Goal: Use online tool/utility: Utilize a website feature to perform a specific function

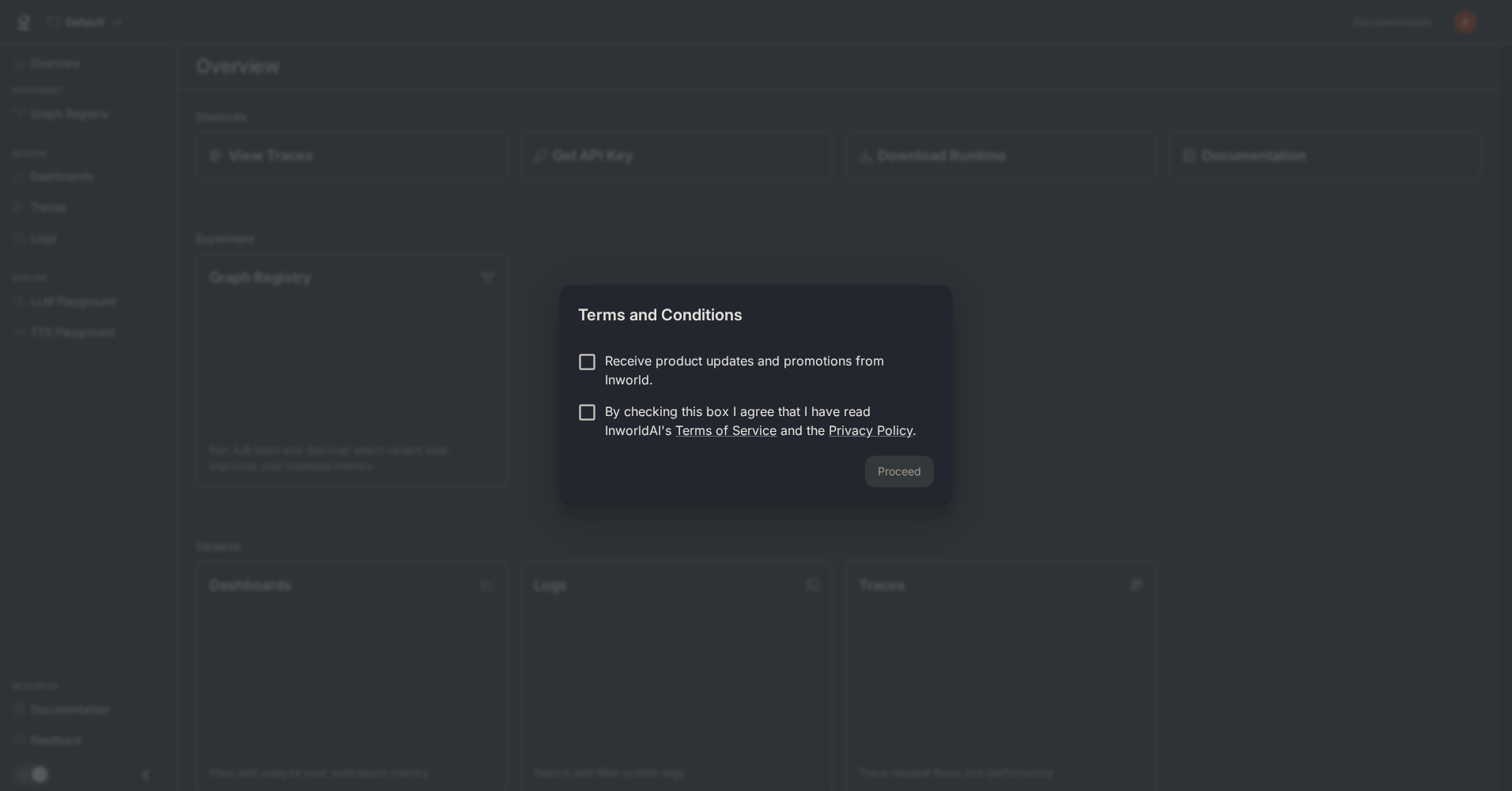
click at [797, 471] on div "Proceed" at bounding box center [756, 481] width 394 height 50
click at [811, 410] on p "By checking this box I agree that I have read InworldAI's Terms of Service and …" at bounding box center [763, 420] width 316 height 38
click at [863, 465] on div "Proceed" at bounding box center [756, 481] width 394 height 50
click at [891, 472] on button "Proceed" at bounding box center [900, 471] width 69 height 32
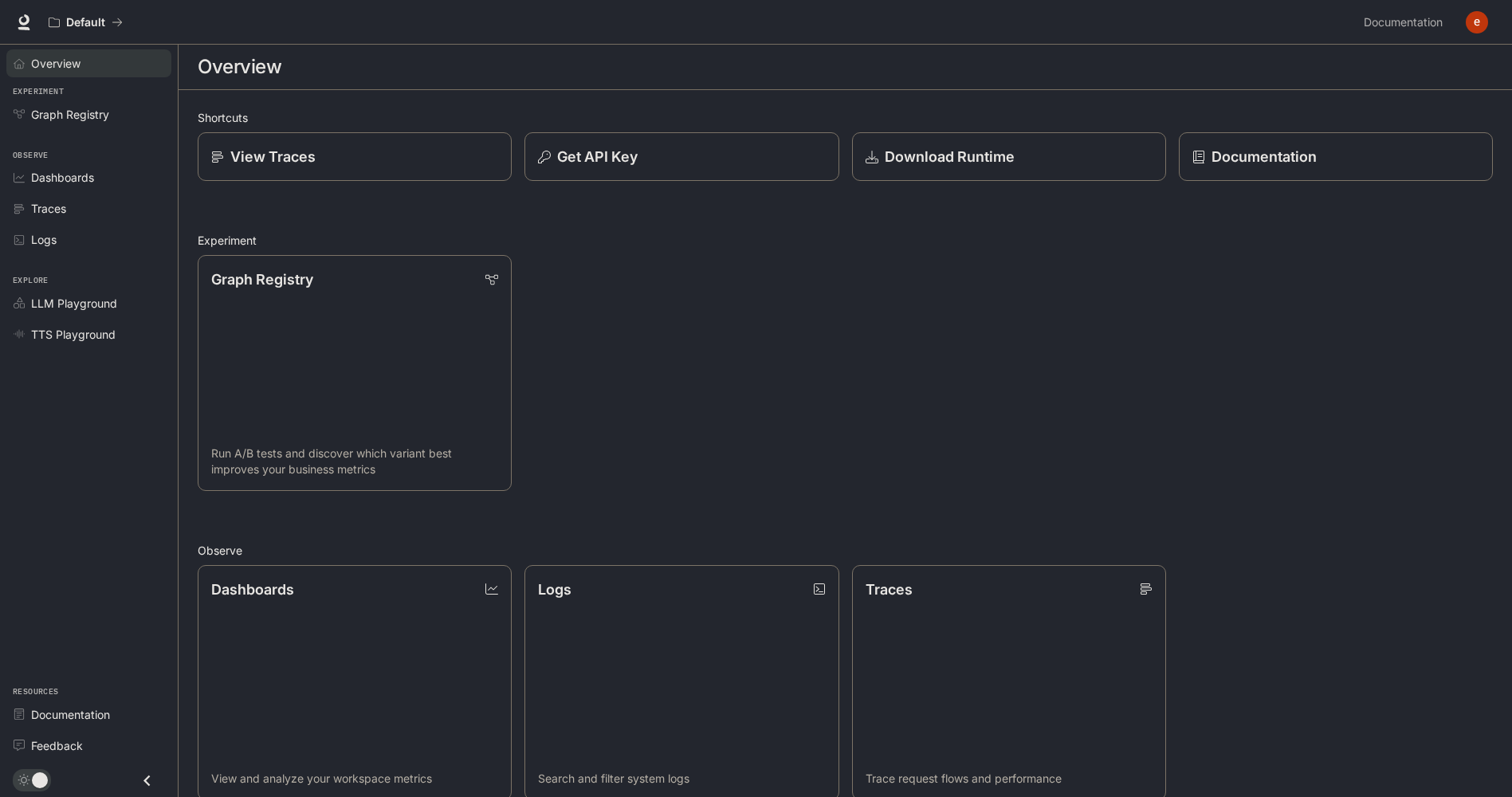
click at [72, 73] on link "Overview" at bounding box center [89, 64] width 165 height 28
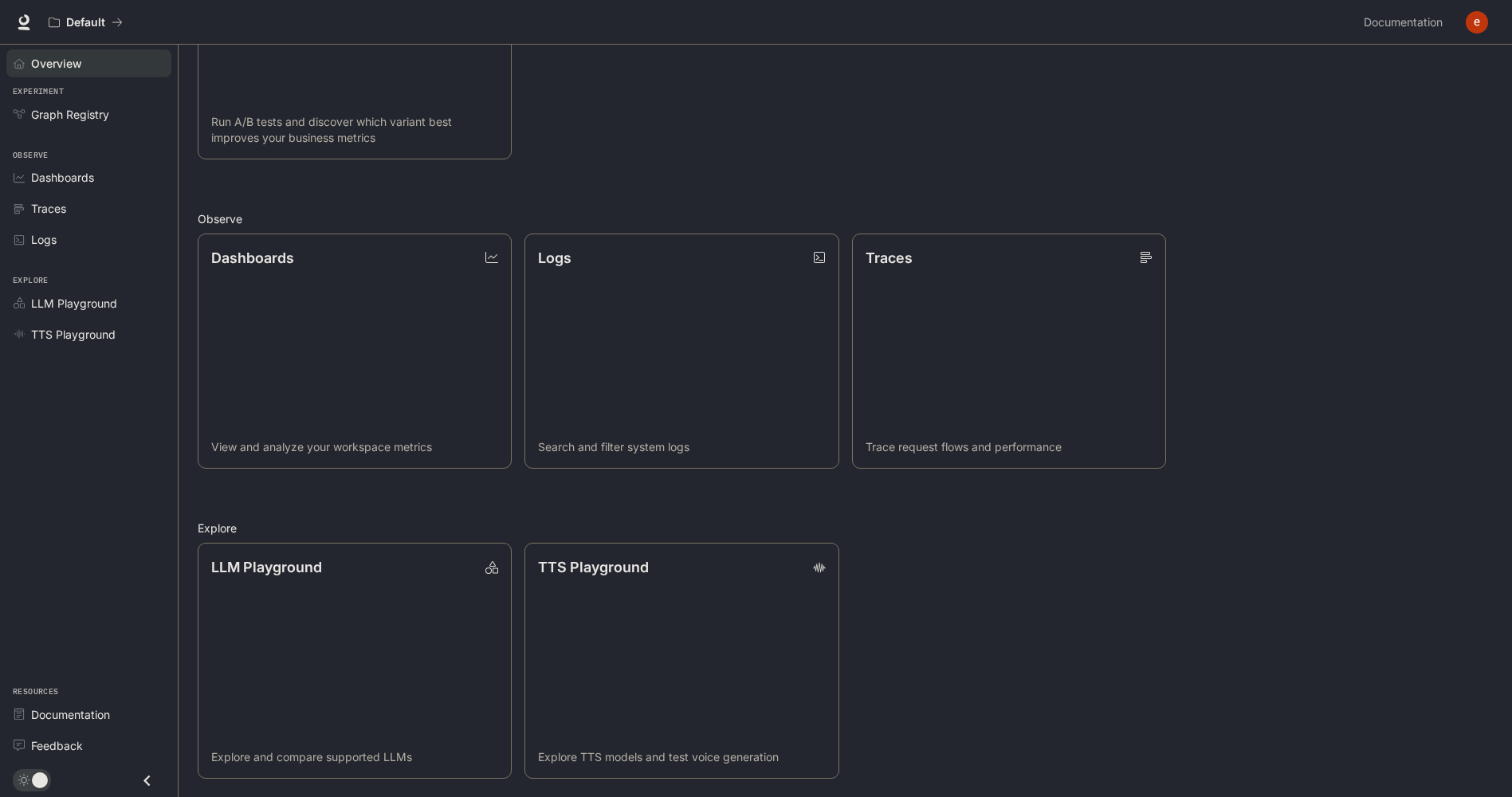
scroll to position [332, 0]
click at [391, 598] on link "LLM Playground Explore and compare supported LLMs" at bounding box center [354, 660] width 318 height 238
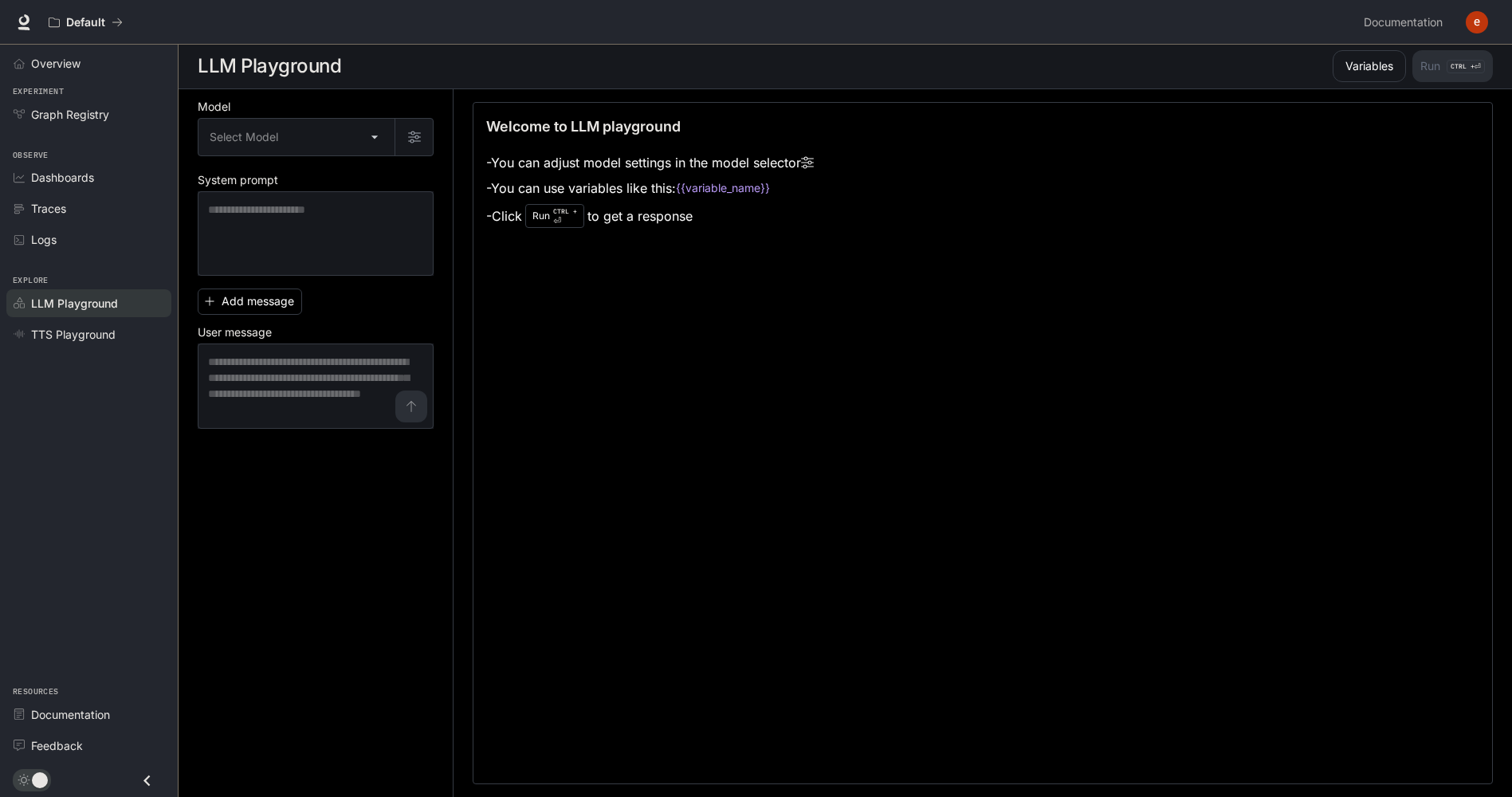
scroll to position [1, 0]
